Goal: Find specific page/section: Find specific page/section

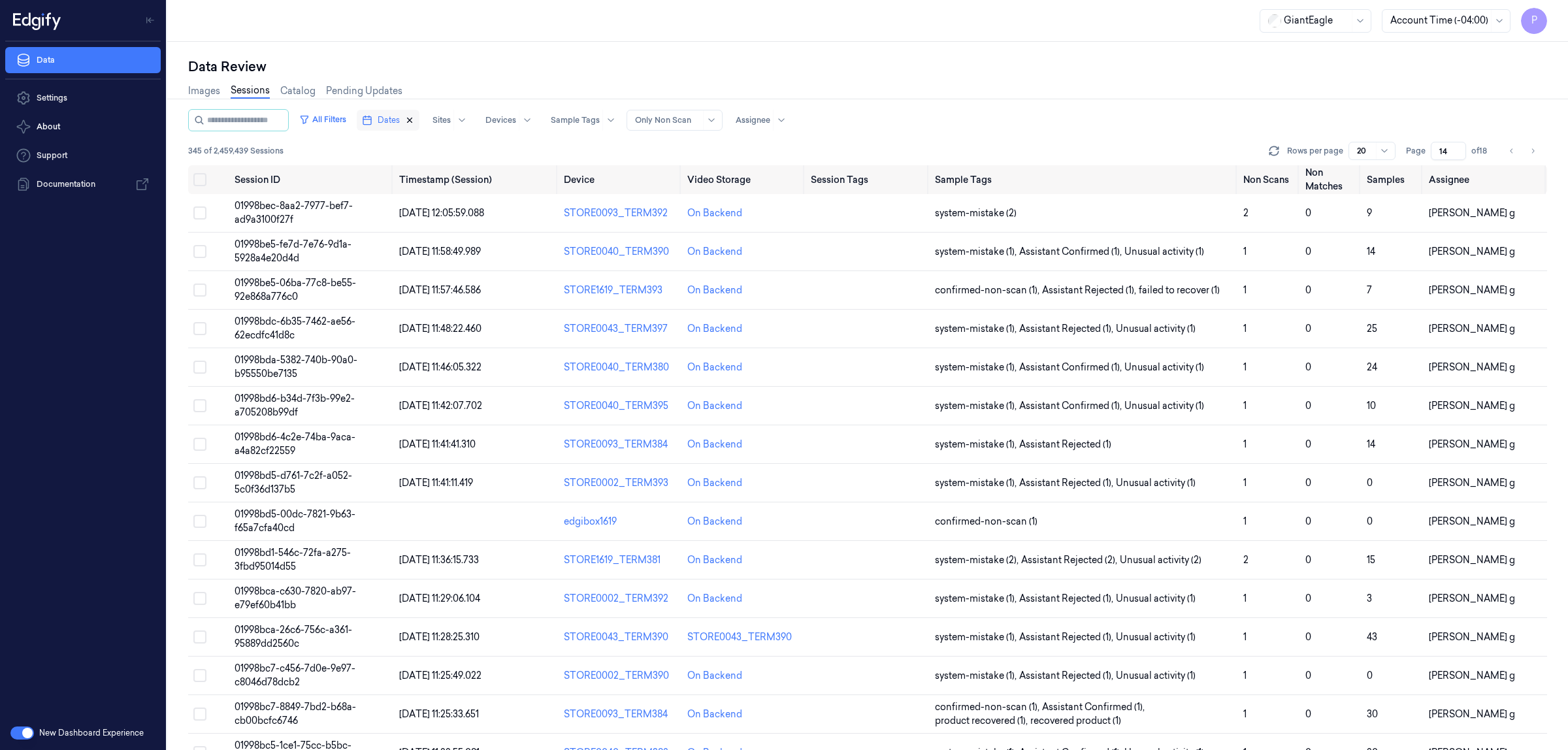
click at [413, 119] on icon "button" at bounding box center [410, 120] width 5 height 5
type input "1"
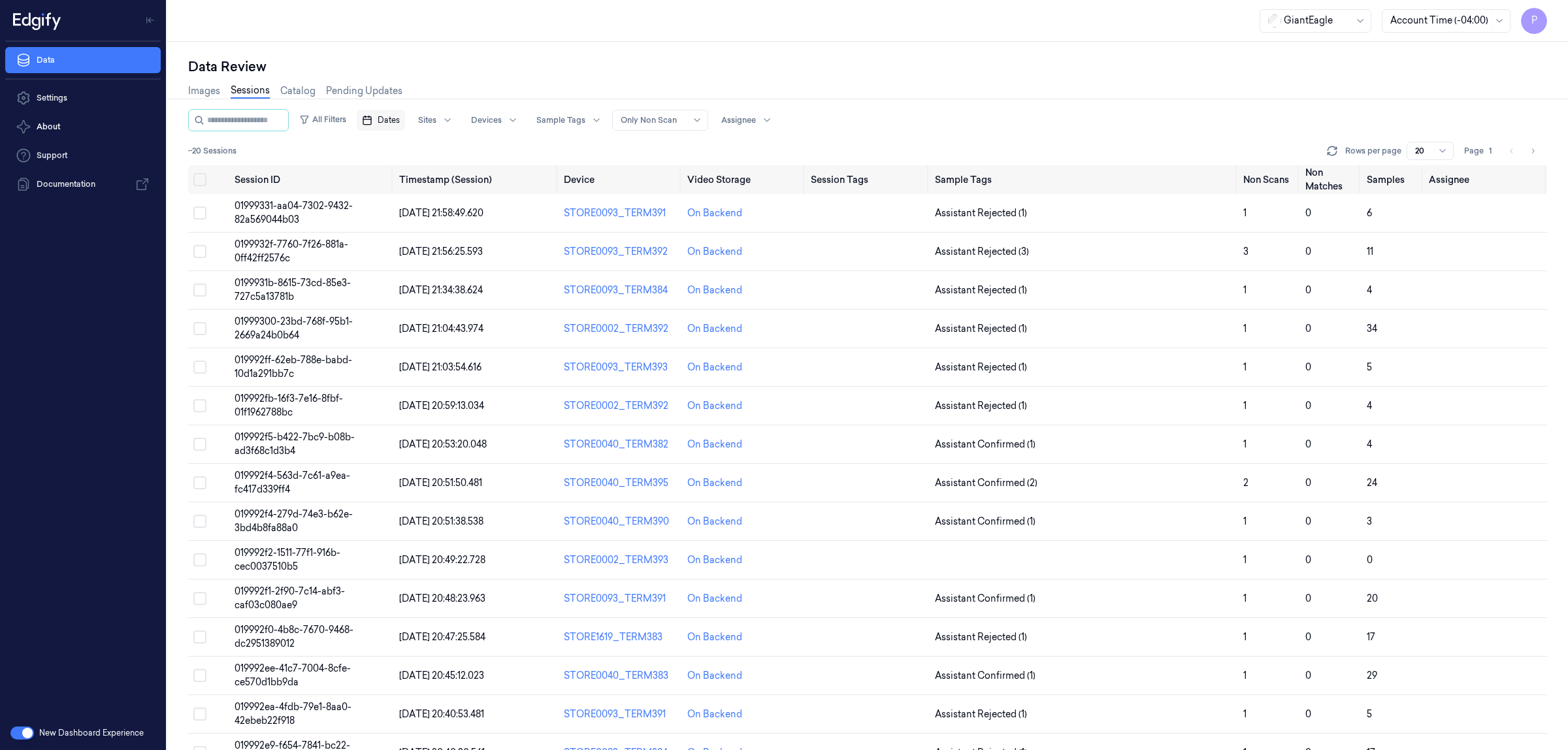
click at [397, 115] on span "Dates" at bounding box center [389, 120] width 22 height 12
click at [389, 307] on button "28" at bounding box center [389, 304] width 21 height 21
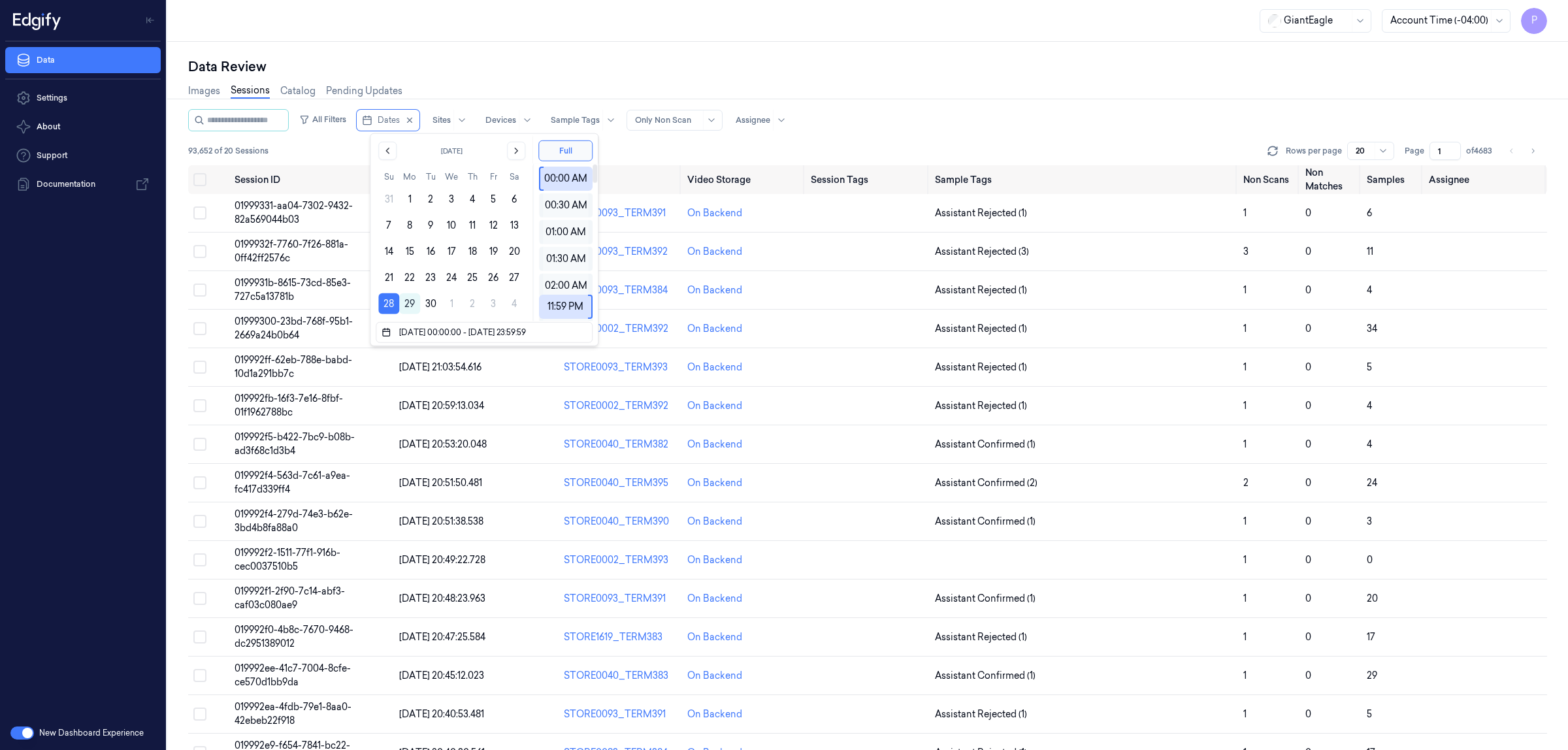
click at [981, 43] on div "Data Review Images Sessions Catalog Pending Updates All Filters Dates Sites Dev…" at bounding box center [868, 395] width 1401 height 708
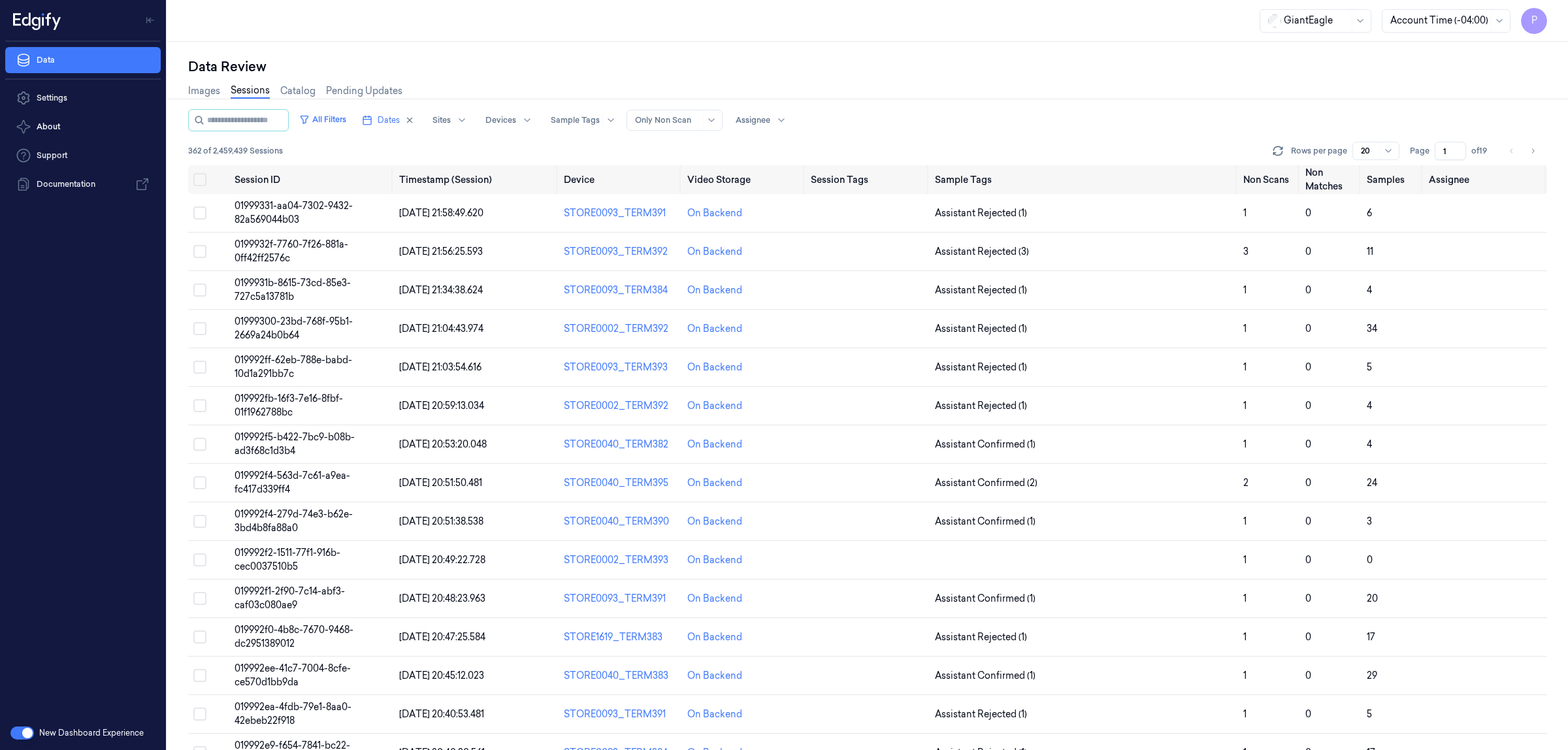
click at [1448, 149] on input "1" at bounding box center [1451, 151] width 31 height 18
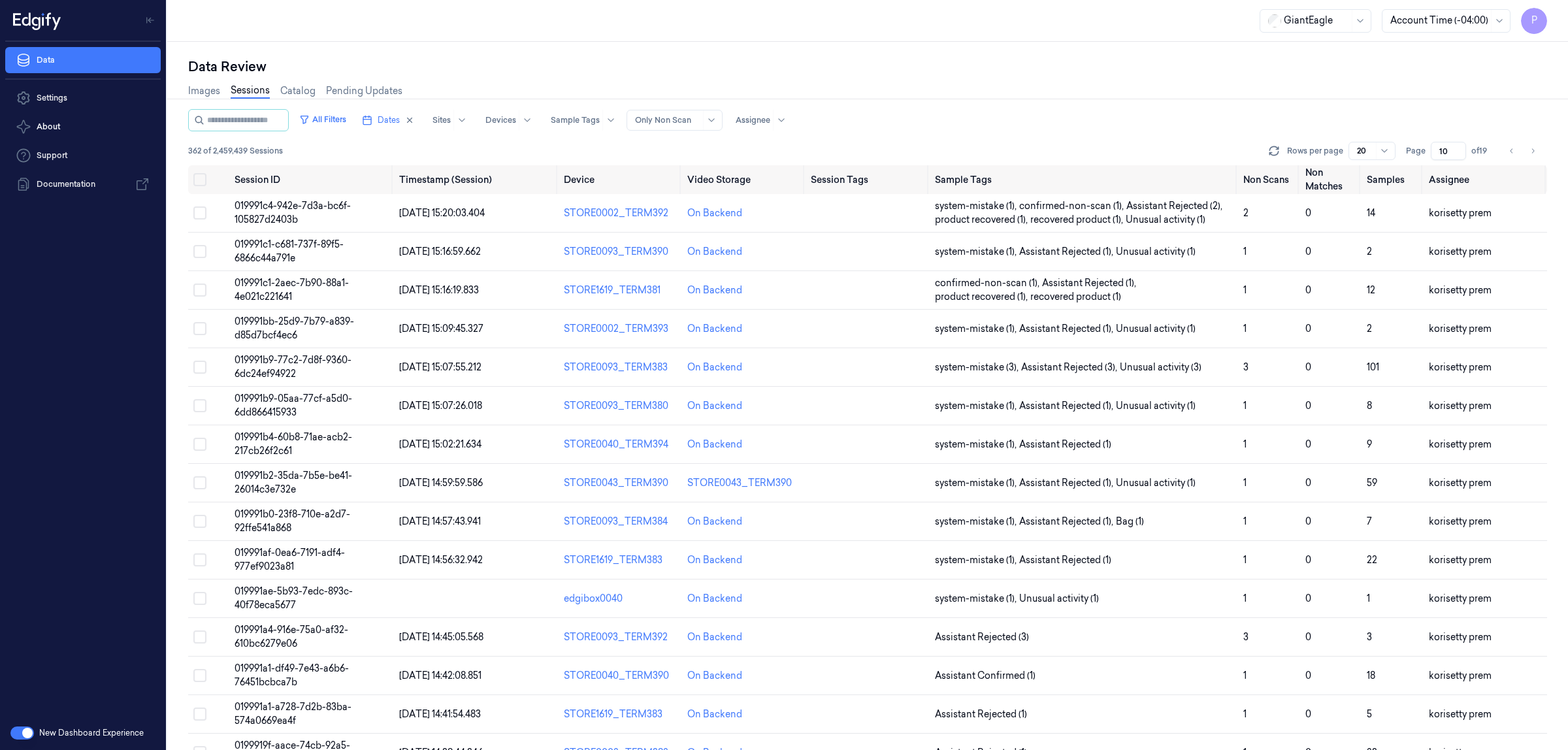
click at [1305, 67] on div "Data Review" at bounding box center [868, 66] width 1359 height 18
click at [1536, 148] on icon "Go to next page" at bounding box center [1532, 150] width 7 height 10
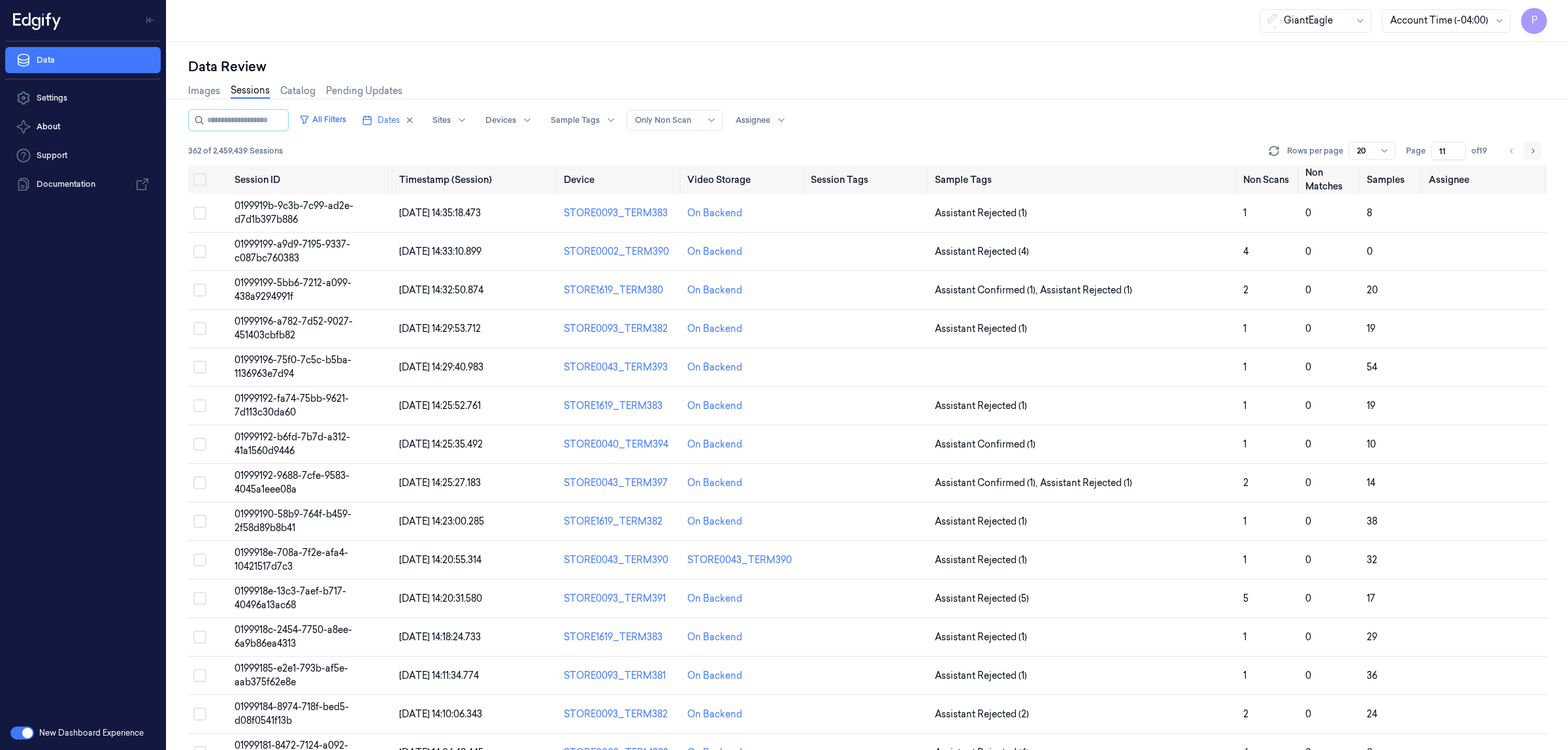
click at [1534, 148] on icon "Go to next page" at bounding box center [1532, 150] width 7 height 10
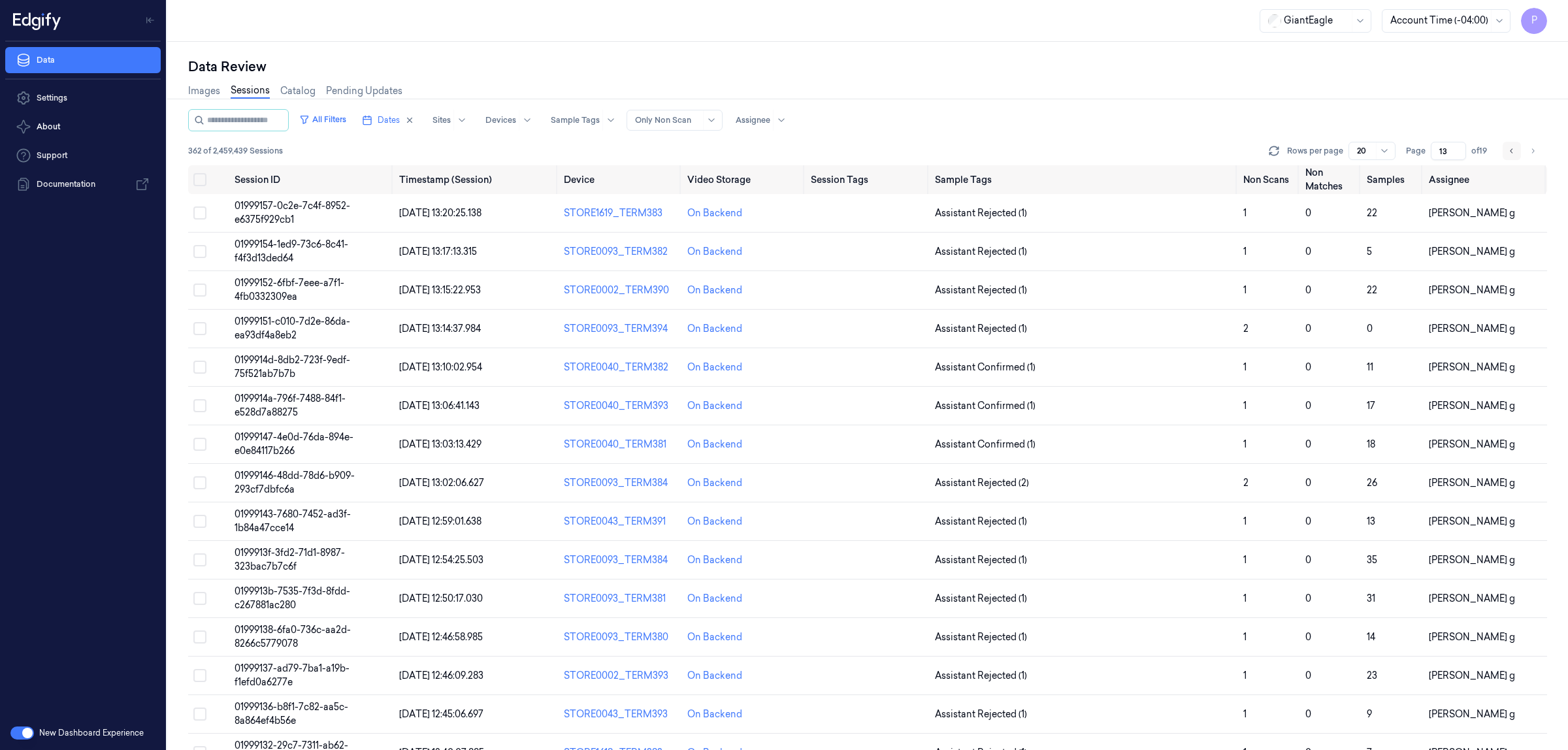
click at [1516, 150] on button "Go to previous page" at bounding box center [1512, 151] width 18 height 18
type input "12"
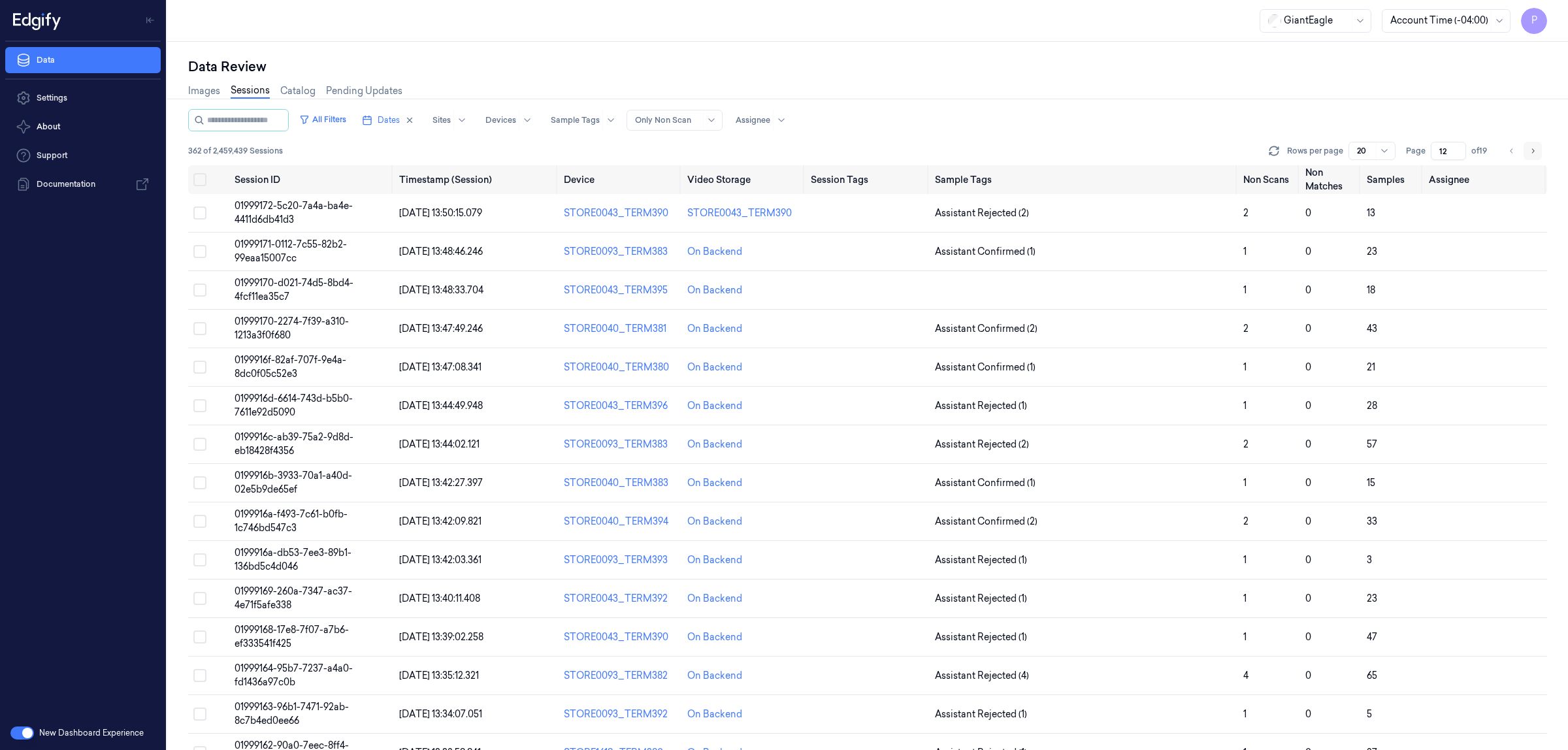
click at [1533, 148] on icon "Go to next page" at bounding box center [1532, 150] width 7 height 10
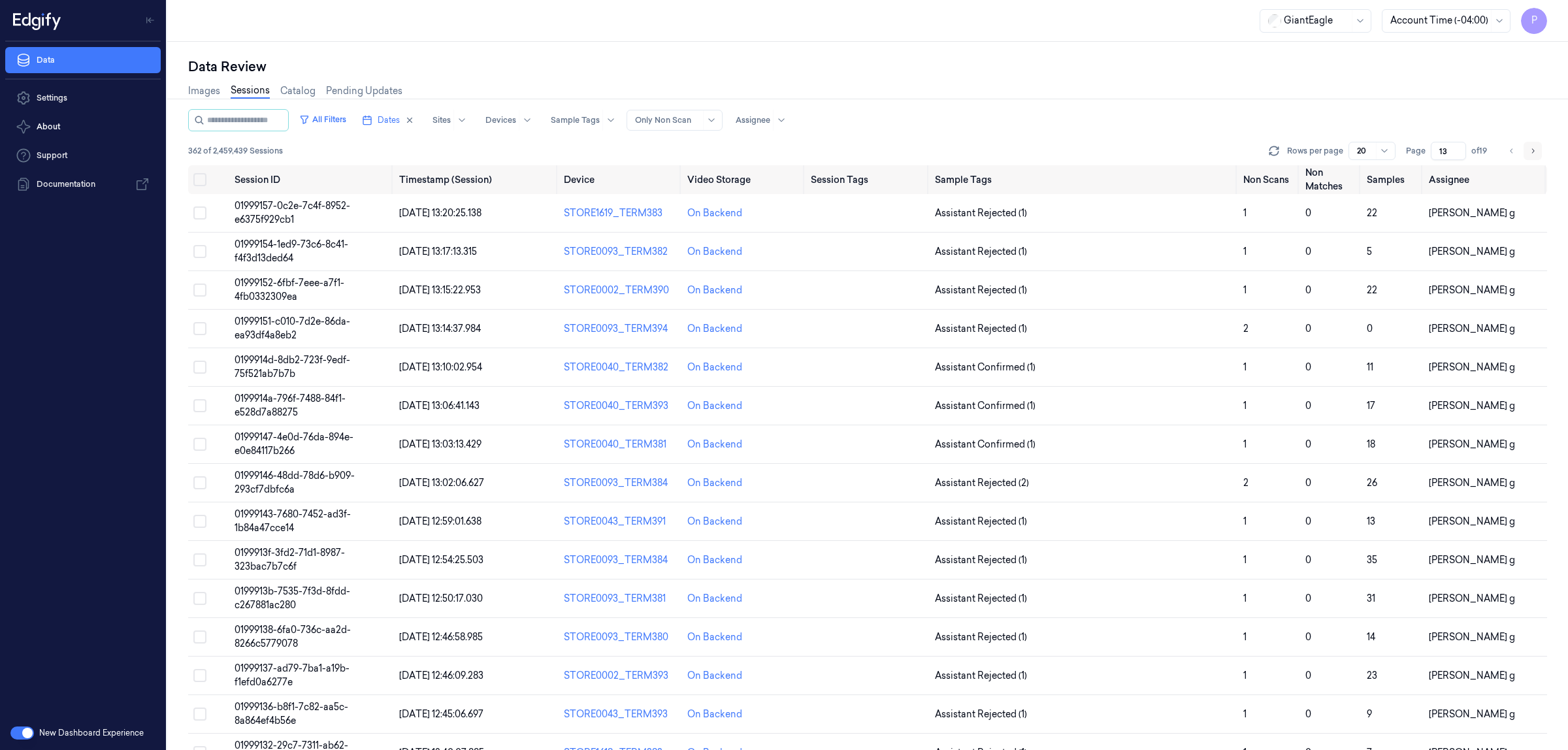
click at [1533, 148] on icon "Go to next page" at bounding box center [1532, 150] width 7 height 10
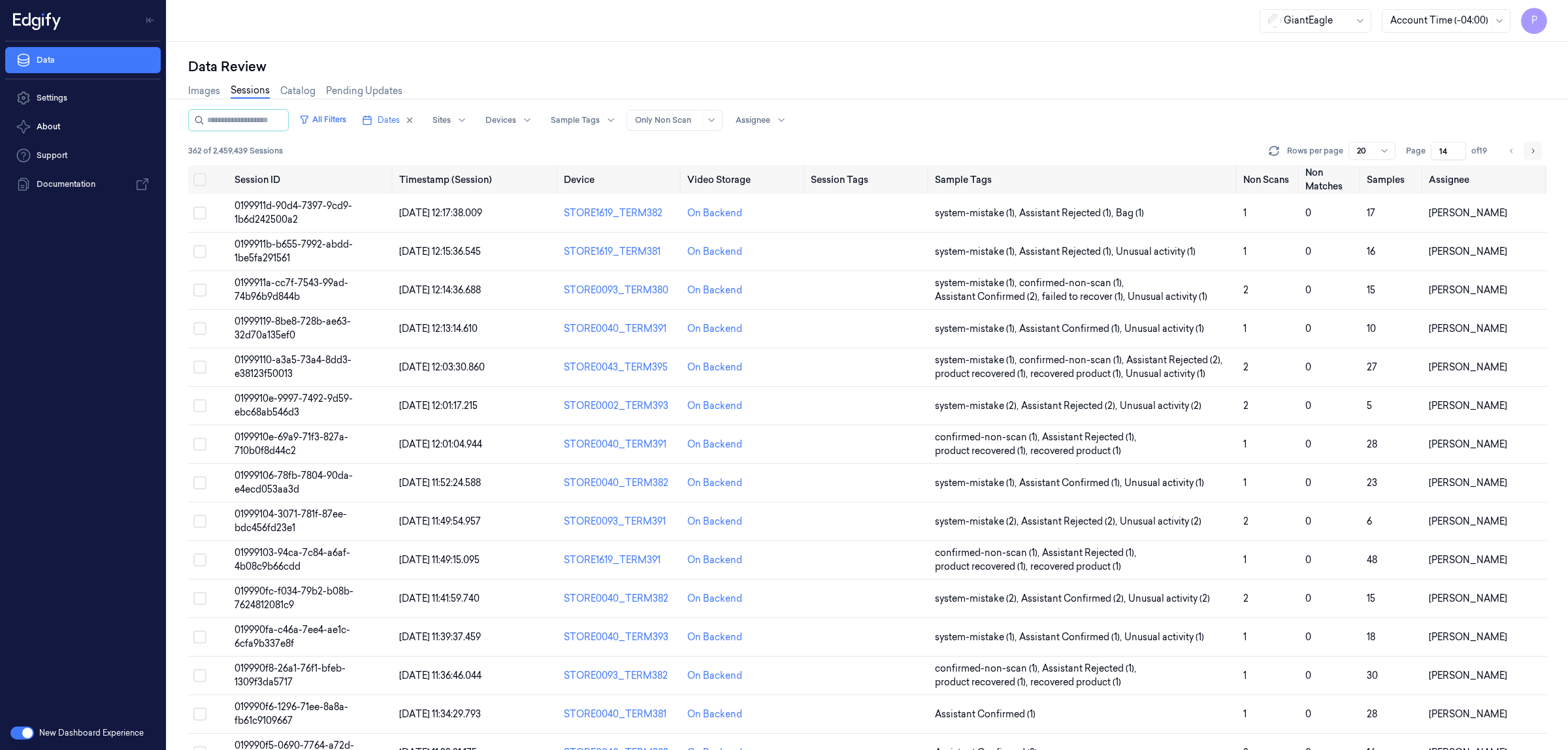
click at [1533, 148] on icon "Go to next page" at bounding box center [1532, 150] width 7 height 10
type input "15"
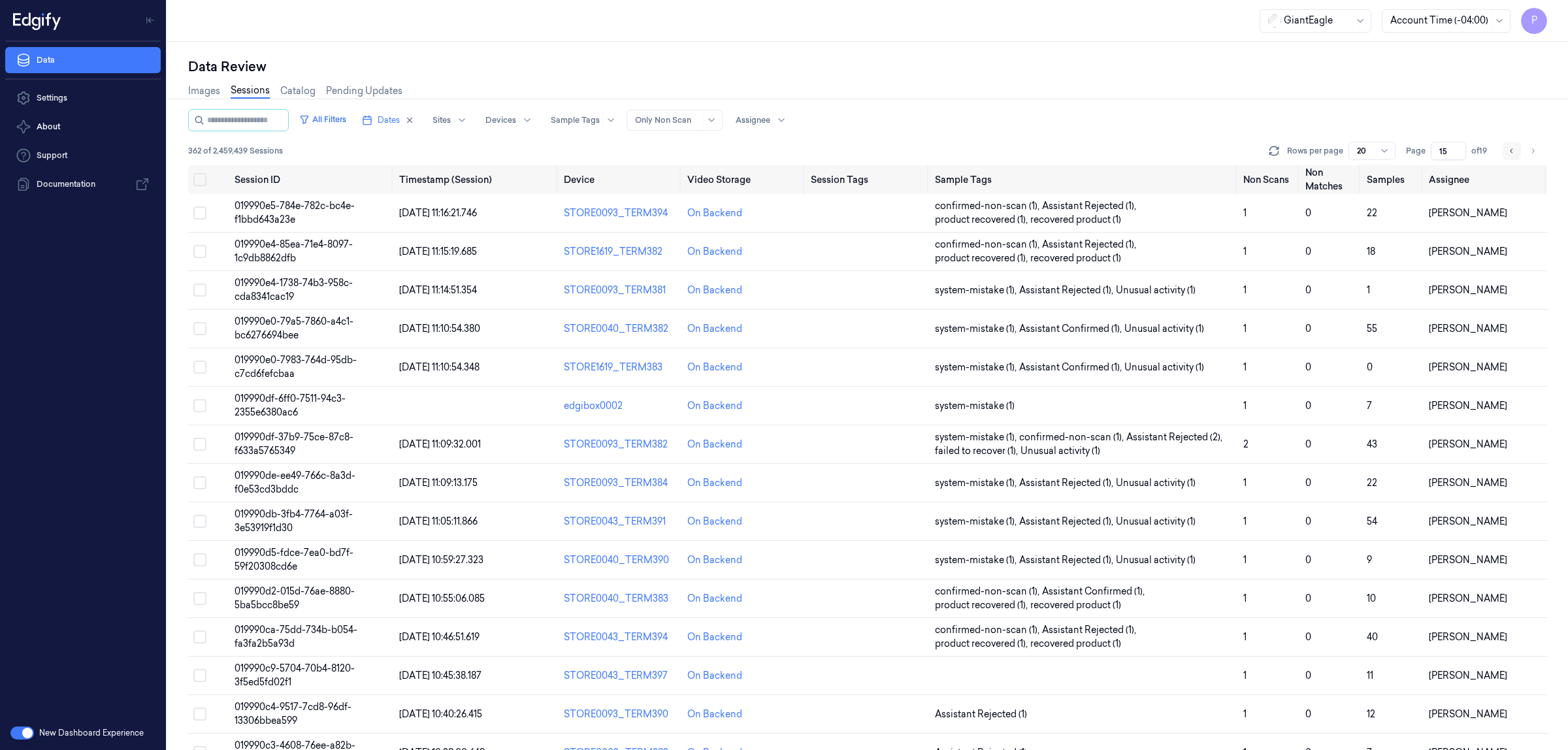
click at [1514, 154] on icon "Go to previous page" at bounding box center [1512, 150] width 7 height 10
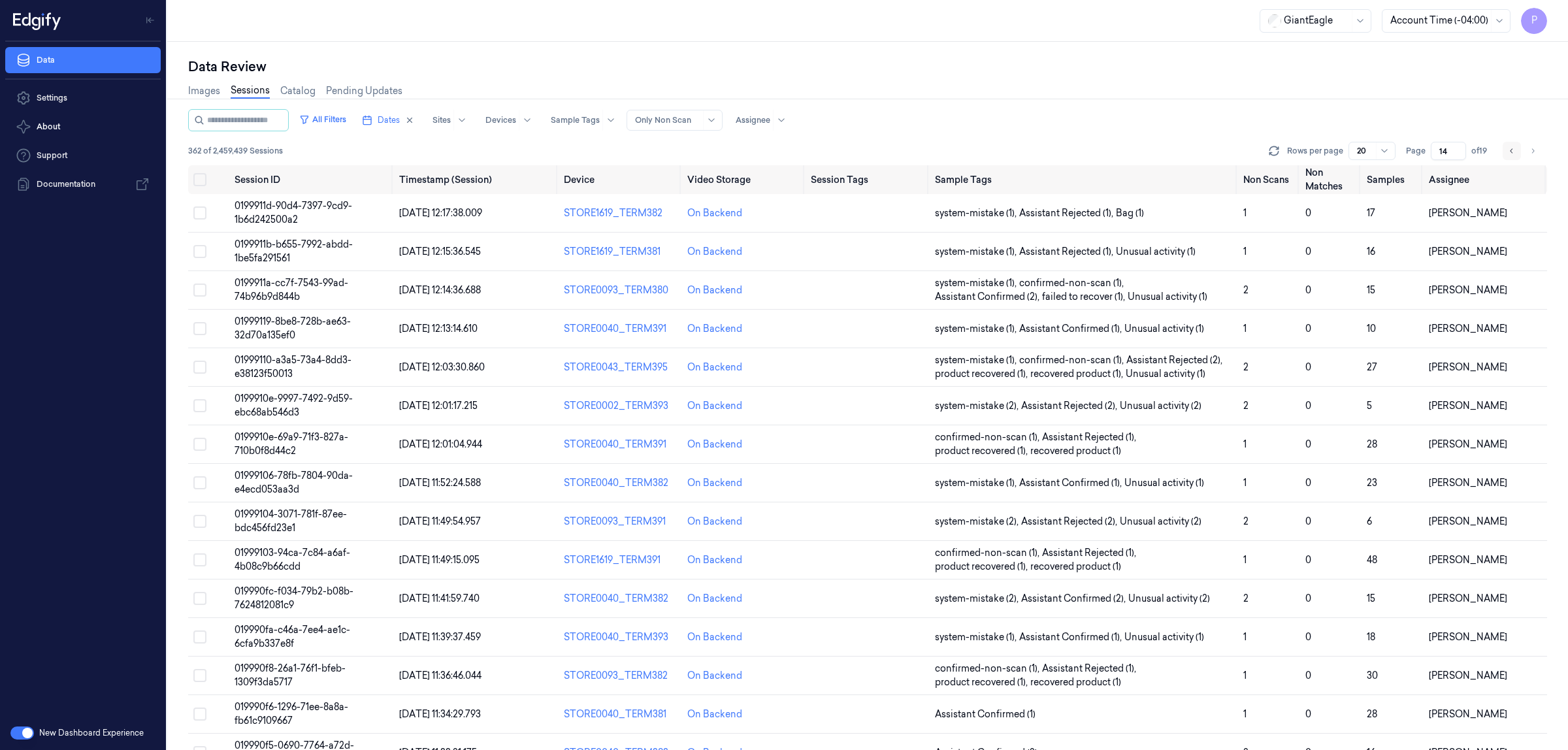
click at [1509, 151] on icon "Go to previous page" at bounding box center [1512, 150] width 7 height 10
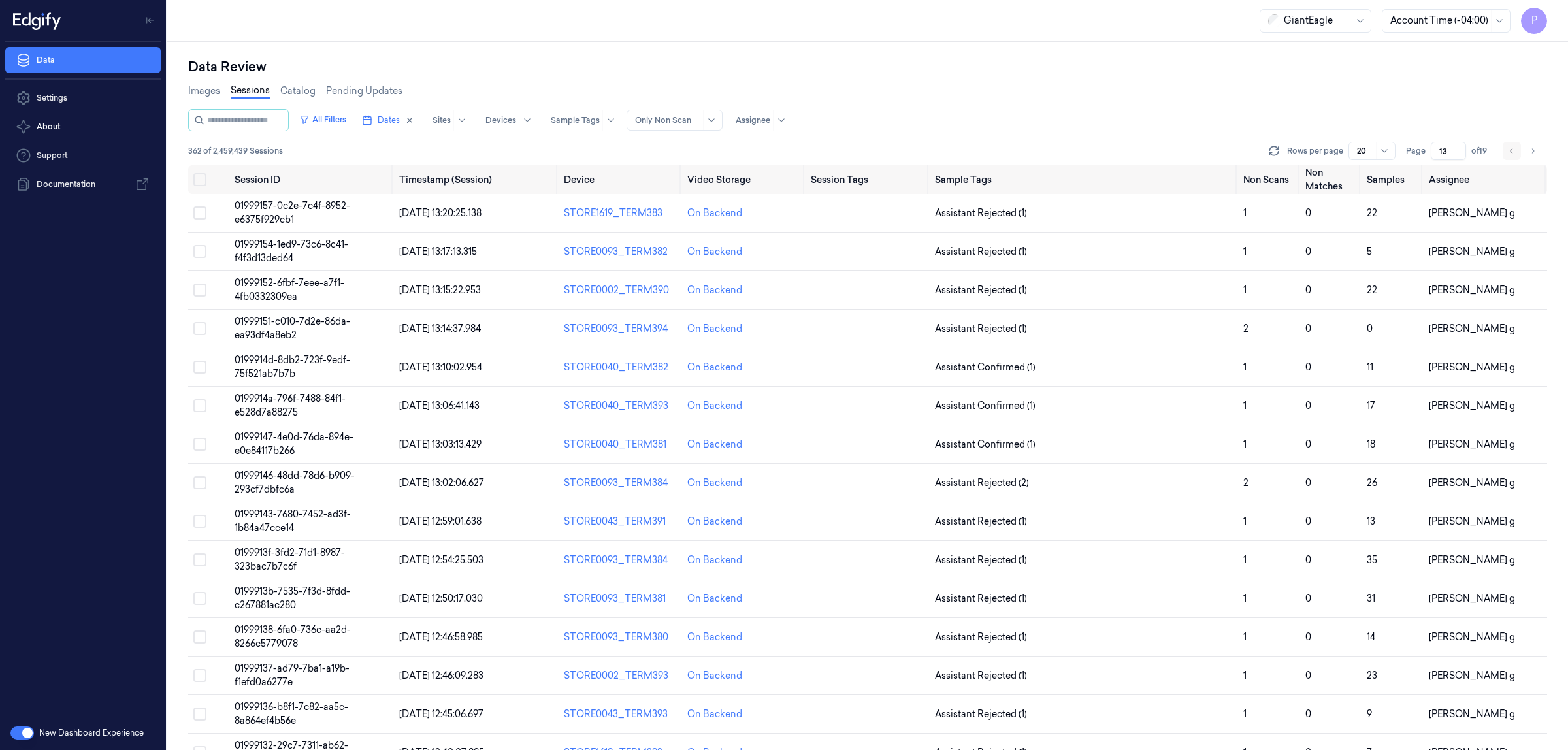
click at [1506, 151] on button "Go to previous page" at bounding box center [1512, 151] width 18 height 18
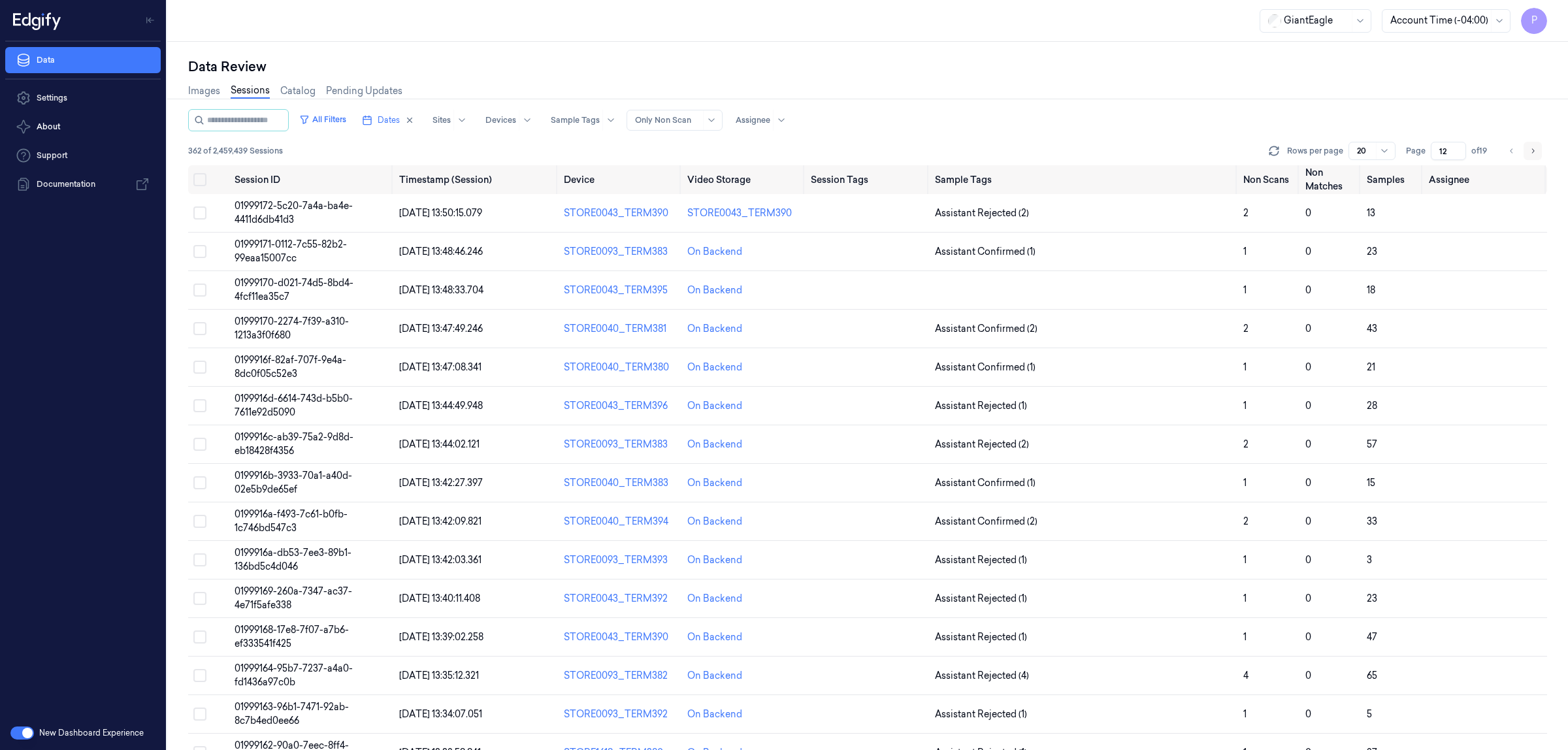
click at [1532, 147] on icon "Go to next page" at bounding box center [1532, 150] width 7 height 10
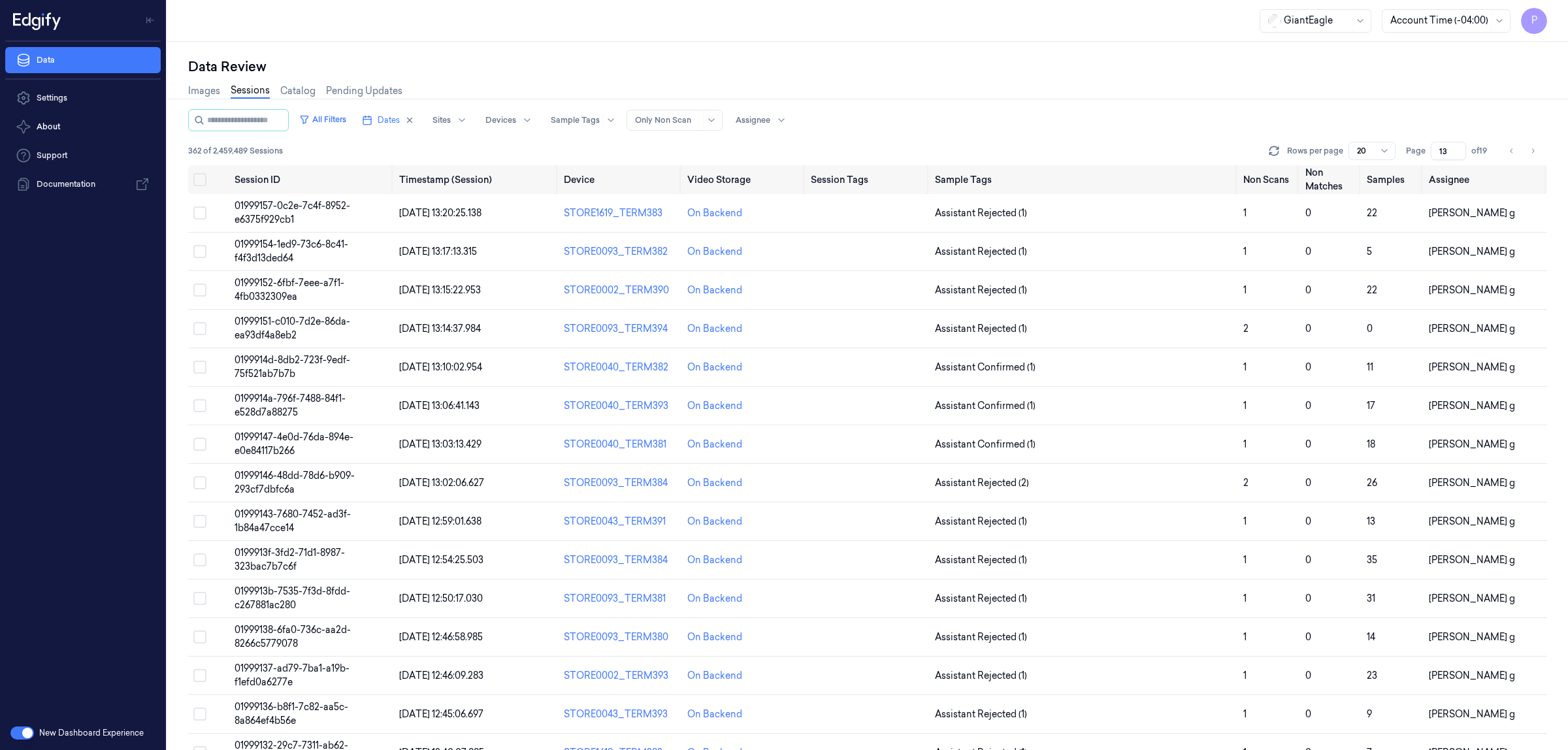
click at [1506, 153] on button "Go to previous page" at bounding box center [1512, 151] width 18 height 18
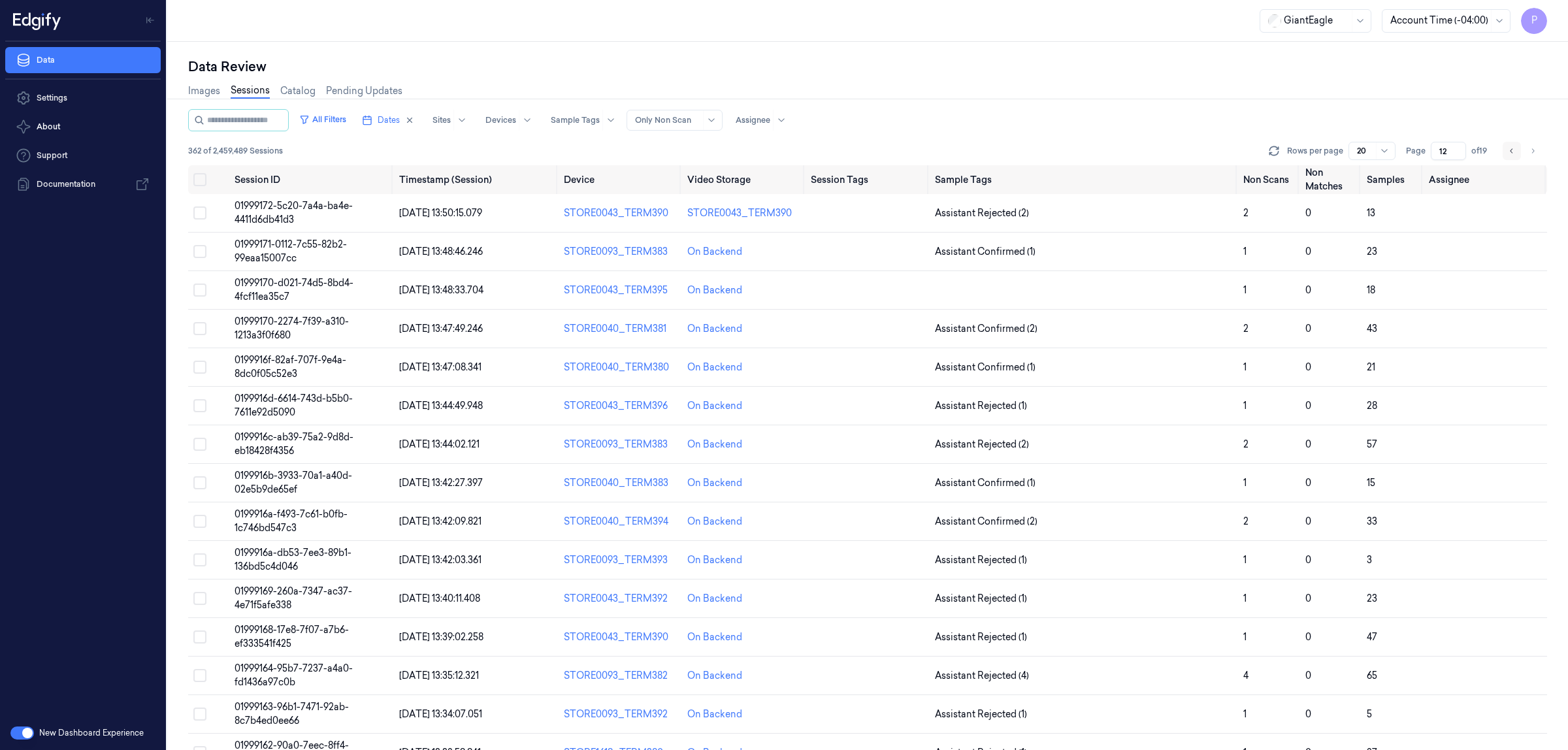
click at [1508, 152] on icon "Go to previous page" at bounding box center [1512, 150] width 7 height 10
type input "11"
click at [202, 180] on button "Select all" at bounding box center [200, 180] width 13 height 13
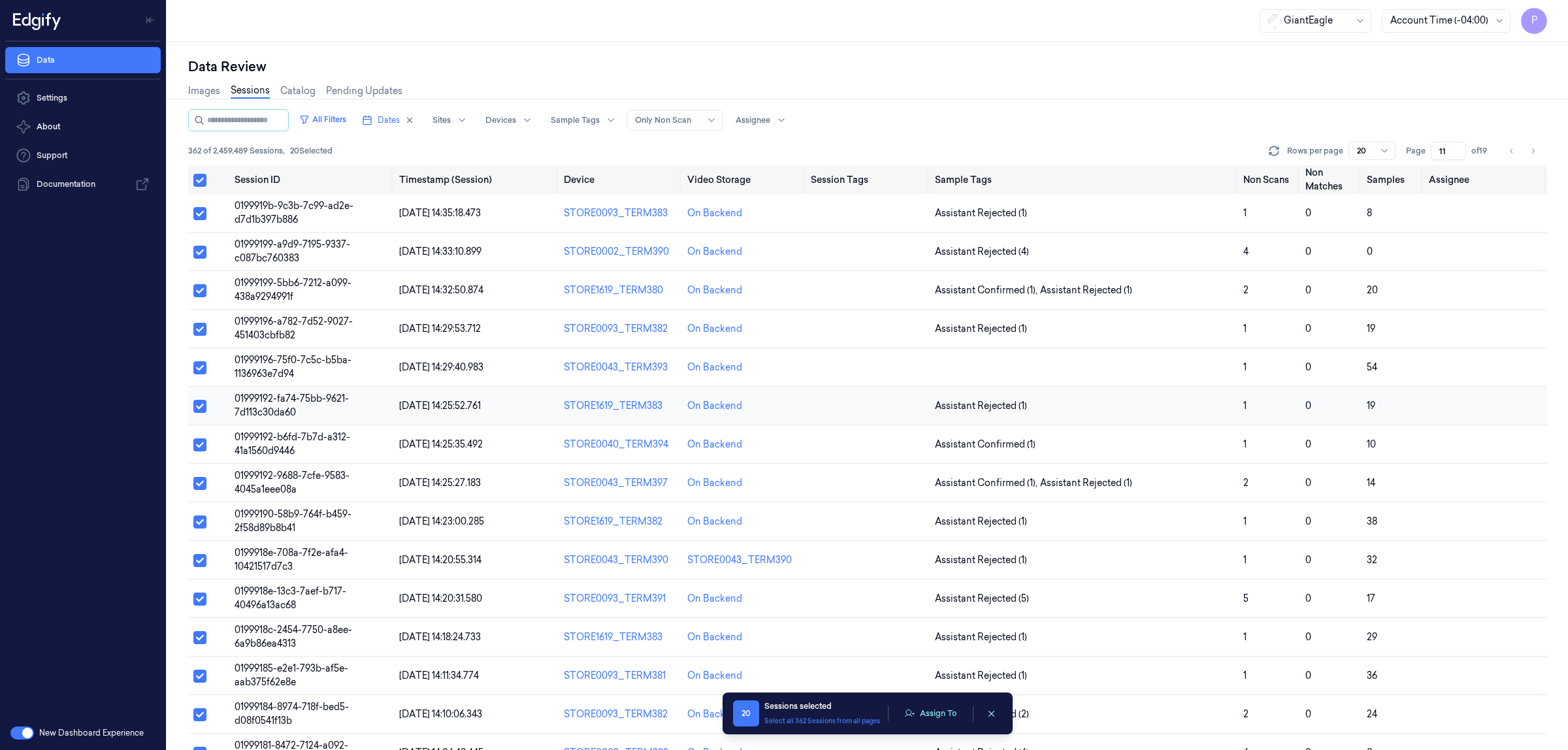
type button "on"
click at [200, 182] on button "Select all" at bounding box center [200, 180] width 13 height 13
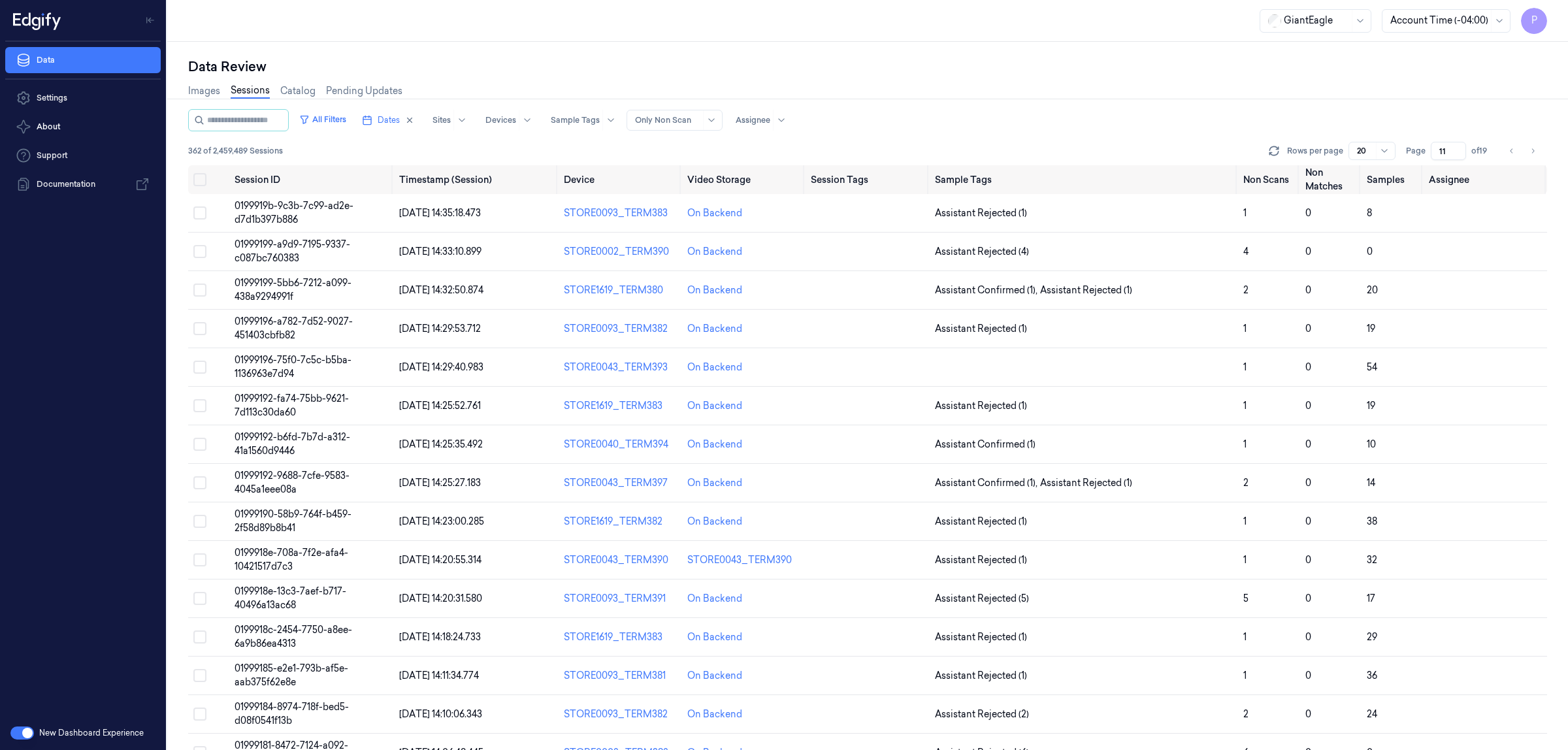
click at [1059, 69] on div "Data Review" at bounding box center [868, 66] width 1359 height 18
click at [909, 57] on div "Data Review" at bounding box center [868, 66] width 1359 height 18
